Goal: Task Accomplishment & Management: Manage account settings

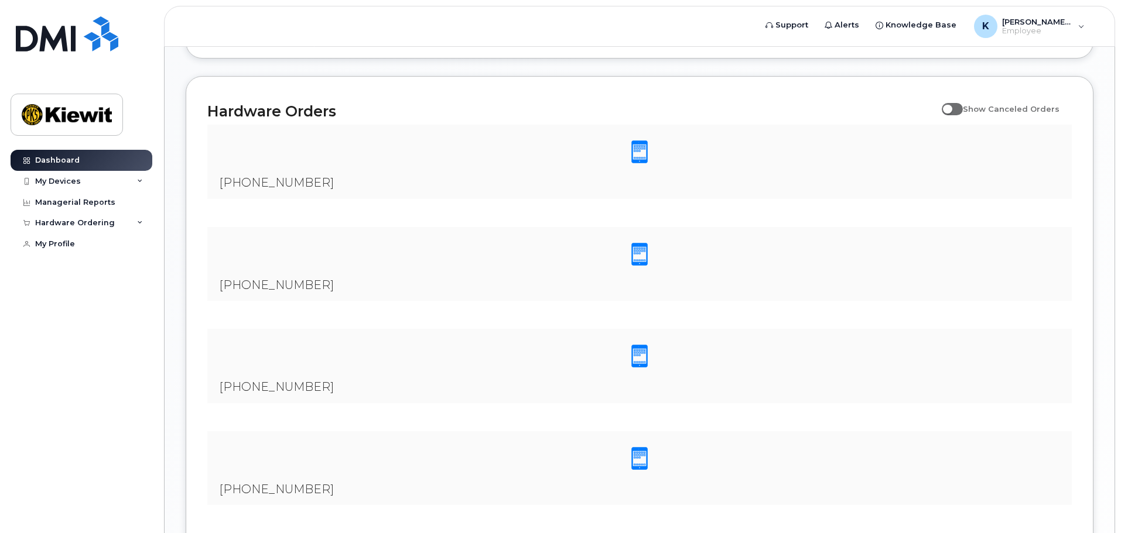
scroll to position [878, 0]
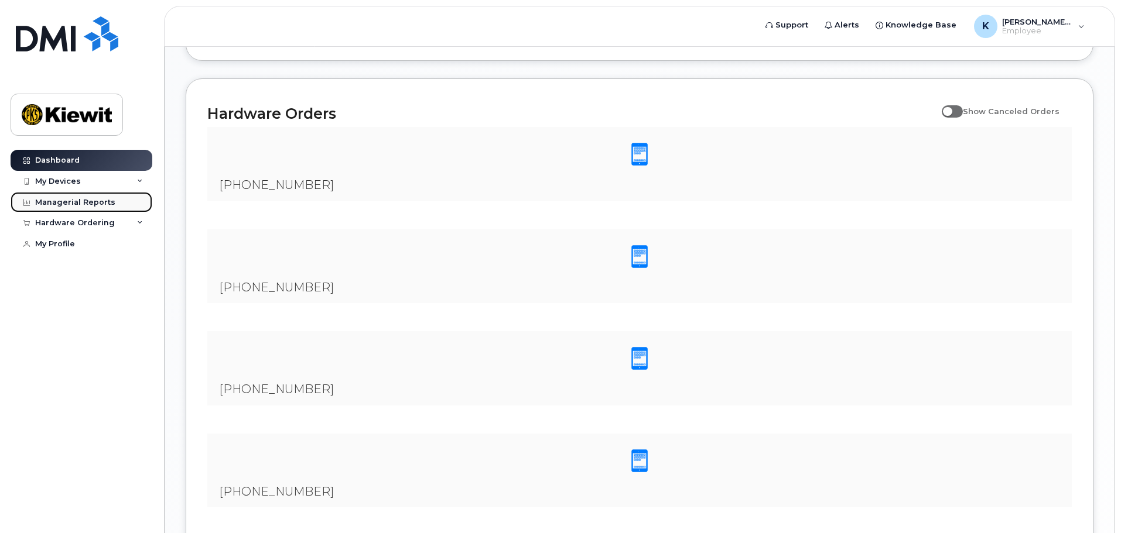
click at [74, 201] on div "Managerial Reports" at bounding box center [75, 202] width 80 height 9
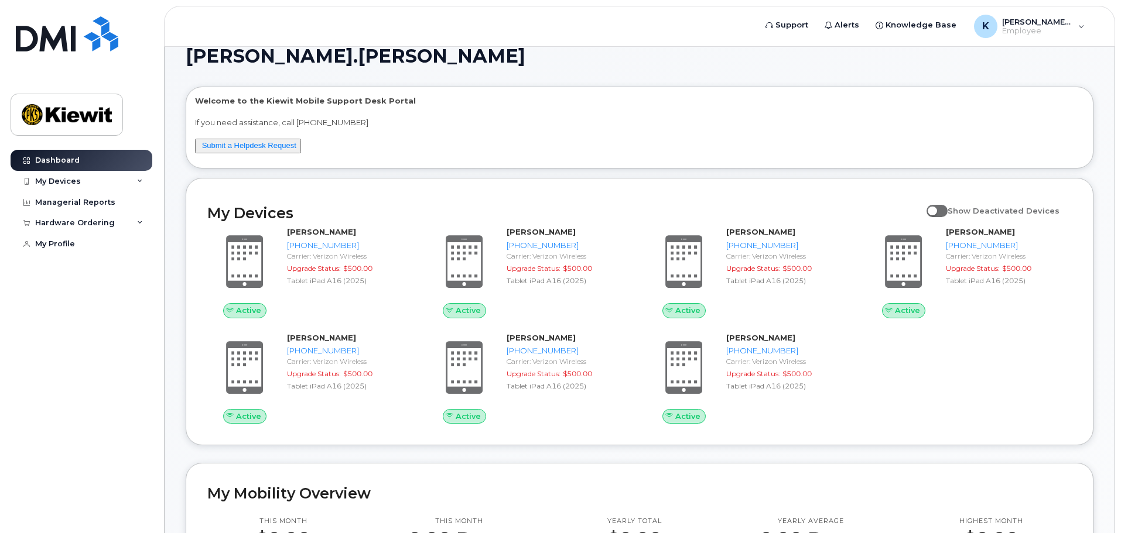
scroll to position [0, 0]
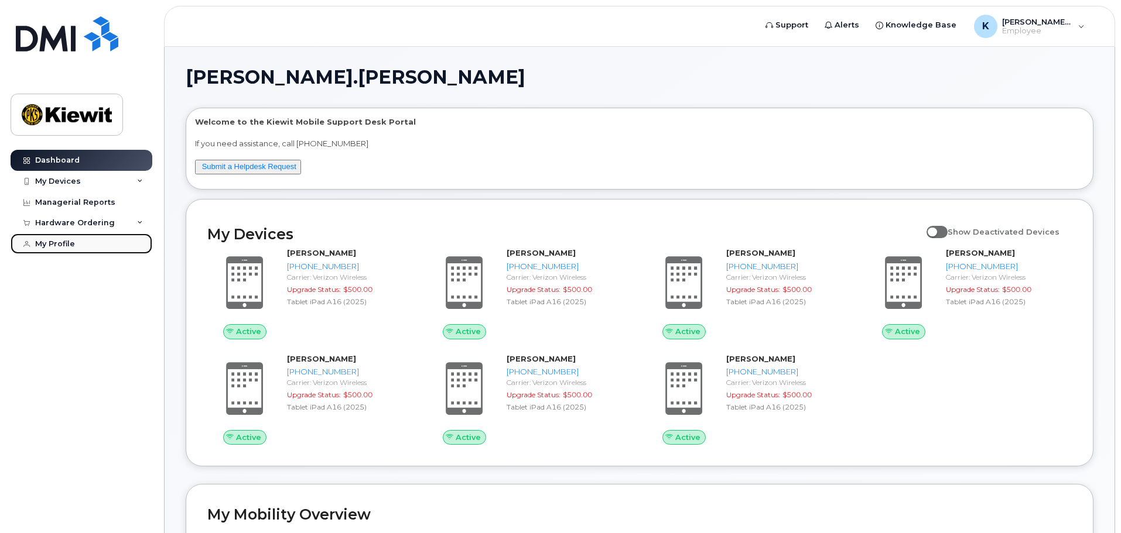
click at [61, 235] on link "My Profile" at bounding box center [82, 244] width 142 height 21
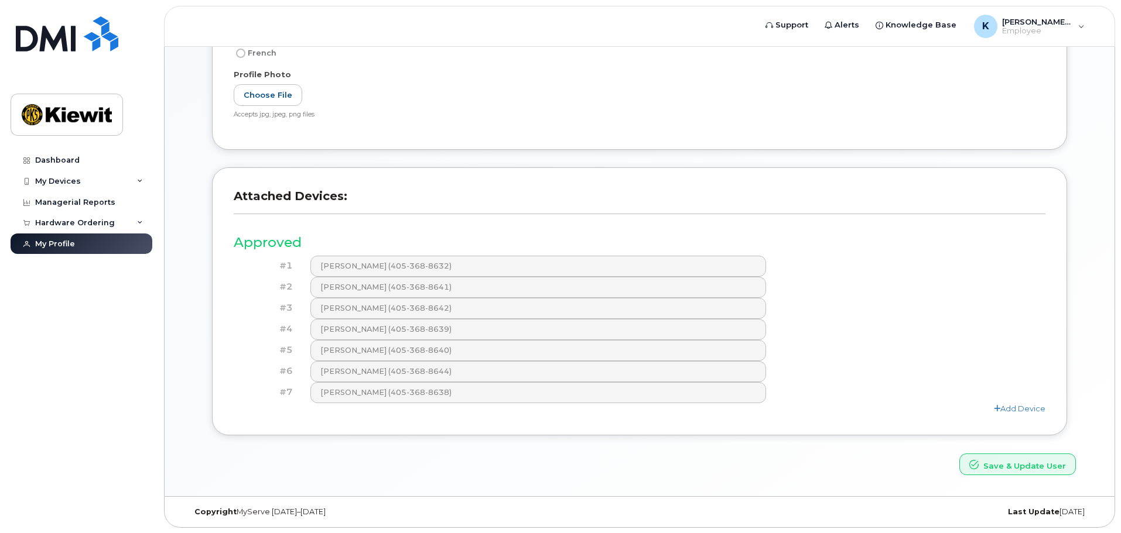
scroll to position [289, 0]
click at [104, 203] on div "Managerial Reports" at bounding box center [75, 202] width 80 height 9
